Goal: Task Accomplishment & Management: Manage account settings

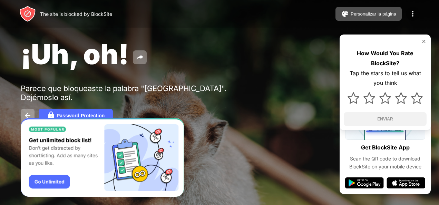
click at [217, 16] on img at bounding box center [413, 14] width 8 height 8
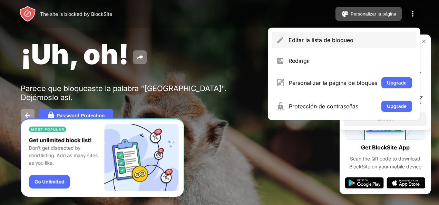
click at [217, 35] on div "Editar la lista de bloqueo" at bounding box center [344, 40] width 144 height 17
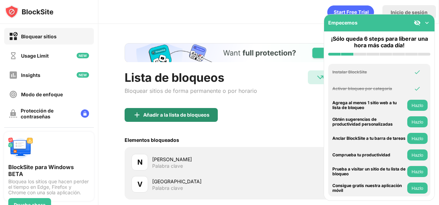
scroll to position [45, 0]
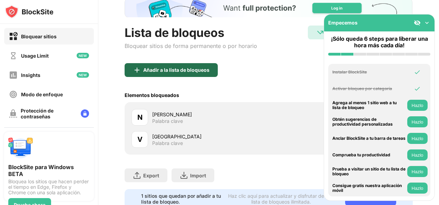
click at [176, 73] on div "Añadir a la lista de bloqueos" at bounding box center [171, 70] width 93 height 14
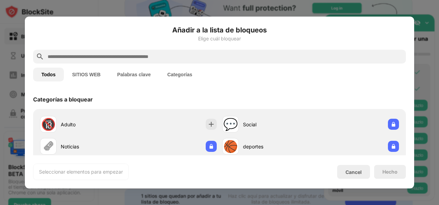
click at [109, 59] on input "text" at bounding box center [225, 56] width 356 height 8
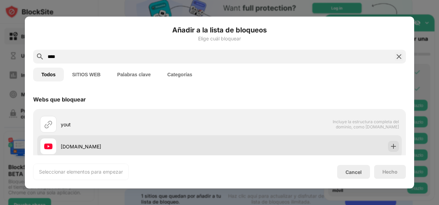
type input "****"
click at [100, 141] on div "[DOMAIN_NAME]" at bounding box center [130, 146] width 180 height 17
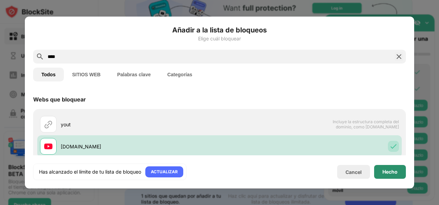
click at [217, 170] on div "Hecho" at bounding box center [390, 172] width 15 height 6
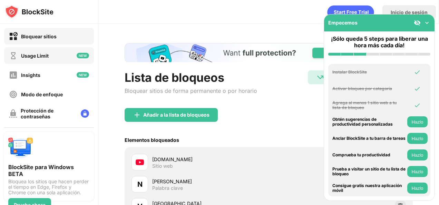
click at [56, 56] on div "Usage Limit" at bounding box center [49, 55] width 90 height 17
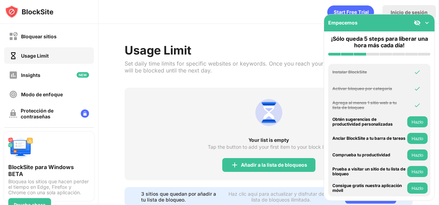
click at [217, 73] on div "Usage Limit Set daily time limits for specific websites or keywords. Once you r…" at bounding box center [245, 65] width 241 height 45
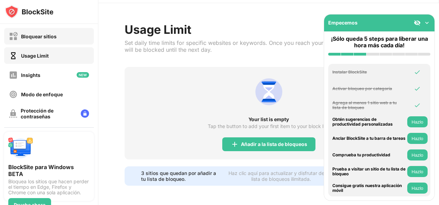
click at [48, 34] on div "Bloquear sitios" at bounding box center [39, 36] width 36 height 6
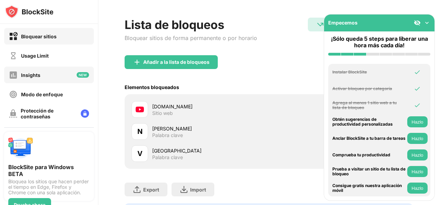
click at [58, 75] on div "Insights" at bounding box center [49, 75] width 90 height 17
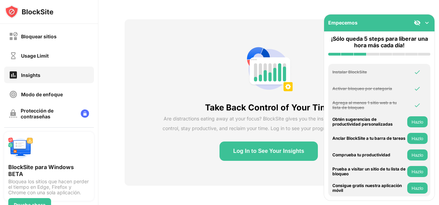
click at [217, 23] on img at bounding box center [427, 22] width 7 height 7
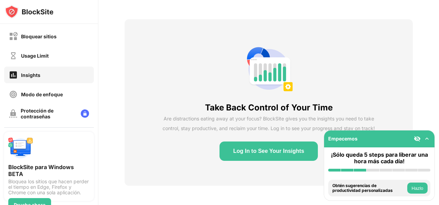
scroll to position [29, 0]
click at [217, 147] on button "Log In to See Your Insights" at bounding box center [269, 151] width 99 height 19
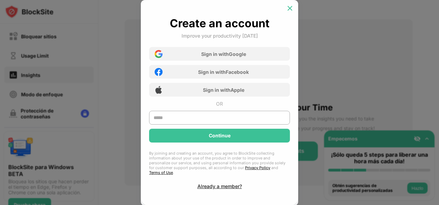
click at [217, 12] on img at bounding box center [290, 8] width 7 height 7
